Goal: Transaction & Acquisition: Download file/media

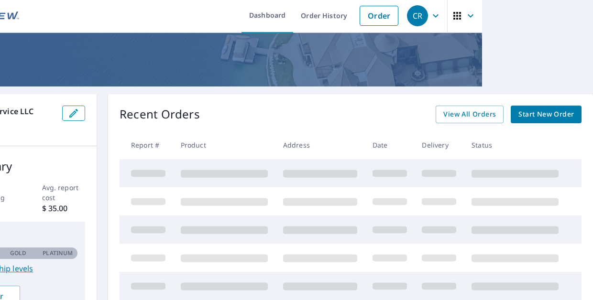
scroll to position [2, 111]
click at [479, 113] on span "View All Orders" at bounding box center [469, 114] width 53 height 12
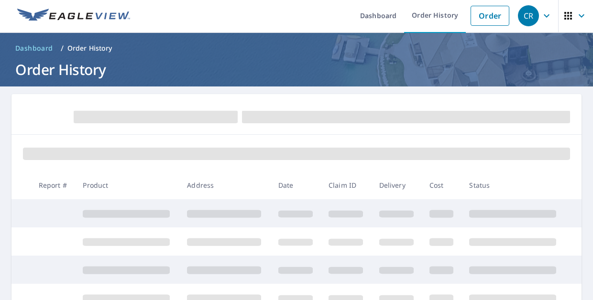
scroll to position [2, 0]
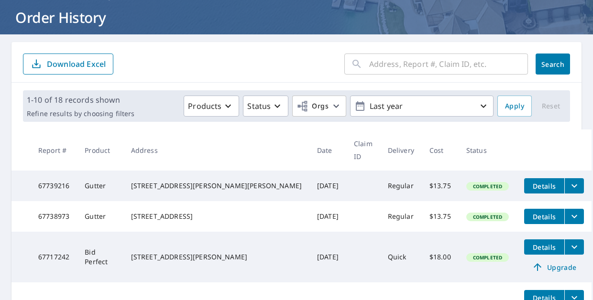
scroll to position [59, 0]
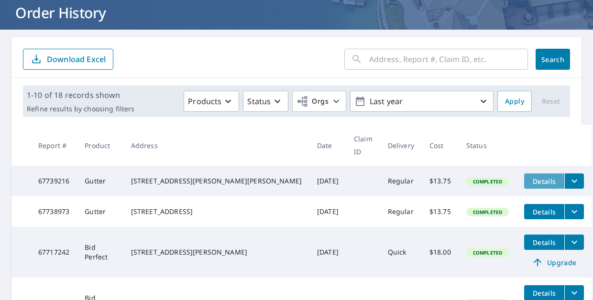
click at [530, 177] on span "Details" at bounding box center [544, 181] width 29 height 9
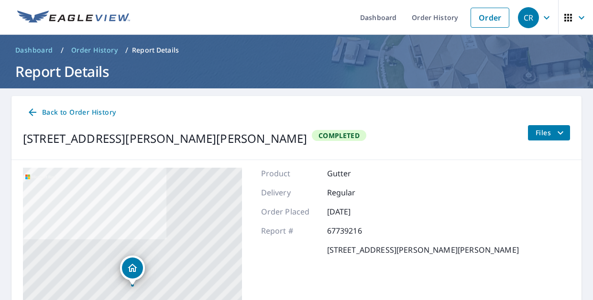
click at [560, 132] on icon "filesDropdownBtn-67739216" at bounding box center [559, 132] width 11 height 11
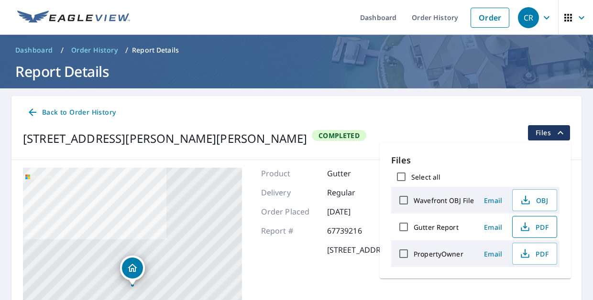
click at [533, 224] on span "PDF" at bounding box center [533, 226] width 31 height 11
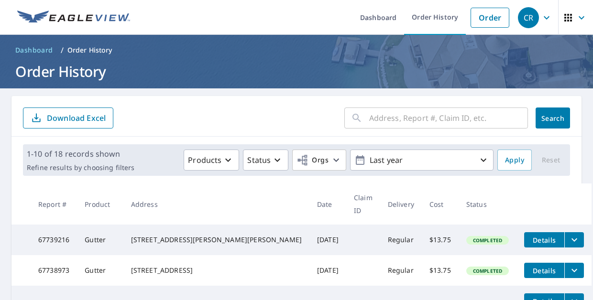
click at [542, 266] on span "Details" at bounding box center [544, 270] width 29 height 9
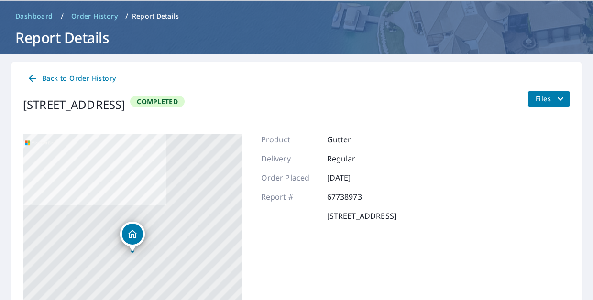
scroll to position [70, 0]
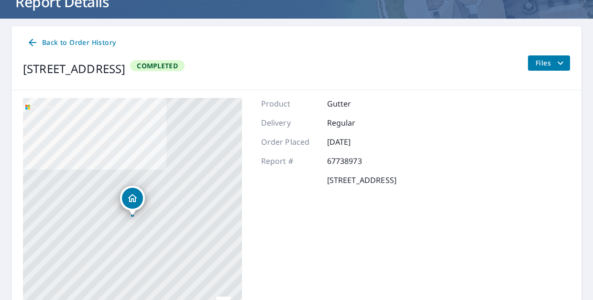
click at [552, 61] on span "Files" at bounding box center [550, 62] width 31 height 11
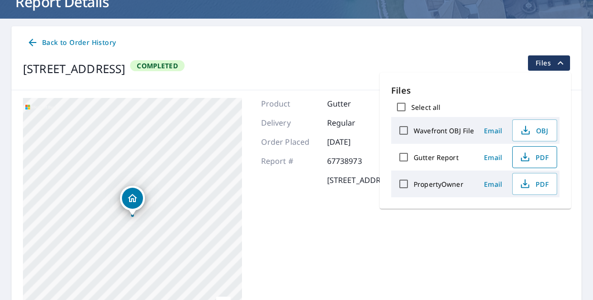
click at [536, 157] on span "PDF" at bounding box center [533, 156] width 31 height 11
